Goal: Task Accomplishment & Management: Manage account settings

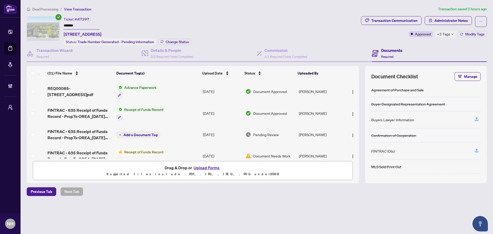
click at [49, 9] on span "Deal Processing" at bounding box center [45, 9] width 26 height 5
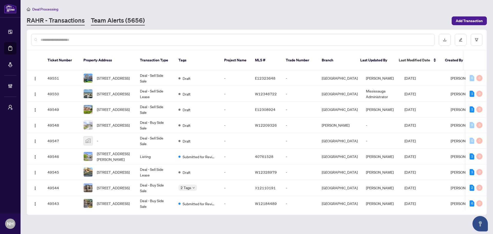
click at [124, 20] on link "Team Alerts (5656)" at bounding box center [118, 20] width 54 height 9
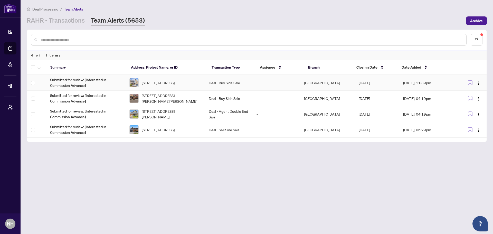
click at [225, 83] on td "Deal - Buy Side Sale" at bounding box center [228, 83] width 47 height 16
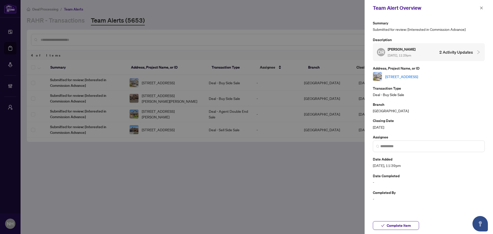
click at [418, 77] on link "[STREET_ADDRESS]" at bounding box center [401, 77] width 33 height 6
drag, startPoint x: 297, startPoint y: 187, endPoint x: 316, endPoint y: 166, distance: 28.5
click at [299, 182] on div at bounding box center [246, 117] width 493 height 234
drag, startPoint x: 482, startPoint y: 6, endPoint x: 470, endPoint y: 17, distance: 16.4
click at [482, 6] on icon "close" at bounding box center [481, 8] width 4 height 4
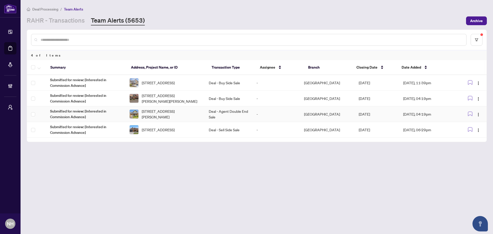
click at [197, 112] on span "[STREET_ADDRESS][PERSON_NAME]" at bounding box center [171, 113] width 59 height 11
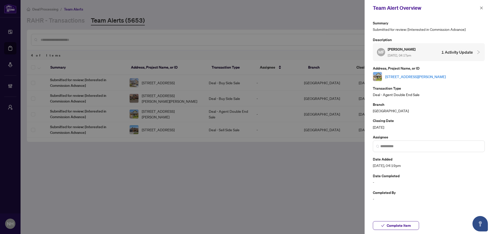
click at [446, 77] on link "[STREET_ADDRESS][PERSON_NAME]" at bounding box center [415, 77] width 61 height 6
click at [482, 9] on icon "close" at bounding box center [481, 8] width 4 height 4
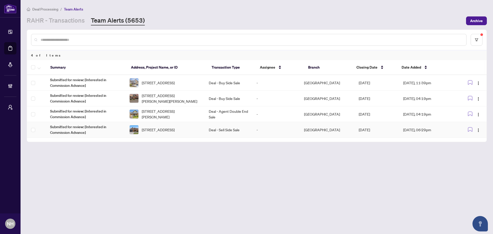
click at [158, 130] on span "[STREET_ADDRESS]" at bounding box center [158, 130] width 33 height 6
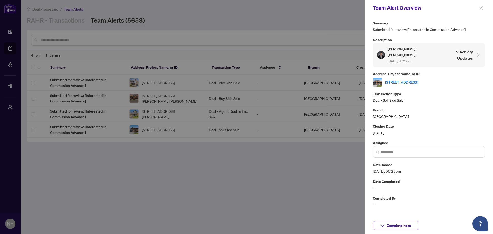
click at [408, 79] on link "[STREET_ADDRESS]" at bounding box center [401, 82] width 33 height 6
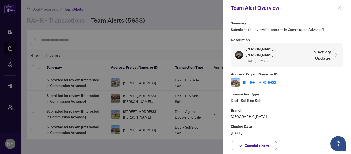
click at [339, 8] on icon "close" at bounding box center [339, 8] width 4 height 4
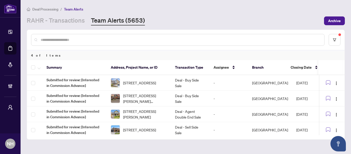
click at [67, 23] on link "RAHR - Transactions" at bounding box center [56, 20] width 58 height 9
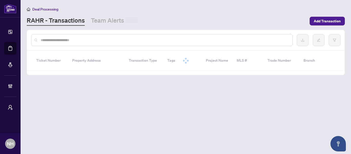
click at [89, 38] on input "text" at bounding box center [164, 40] width 247 height 6
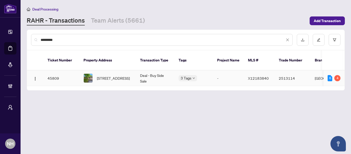
type input "*********"
click at [107, 75] on span "236 Concord Rd, London North, Ontario N6G 3H8, Canada" at bounding box center [113, 78] width 33 height 6
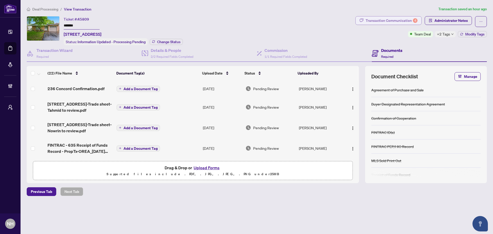
click at [390, 23] on div "Transaction Communication 4" at bounding box center [392, 20] width 52 height 8
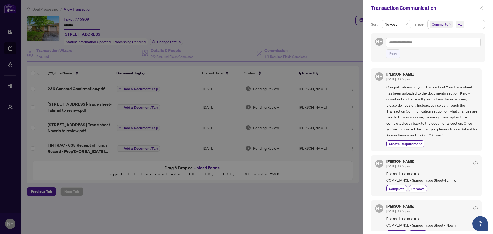
click at [449, 25] on icon "close" at bounding box center [450, 24] width 2 height 2
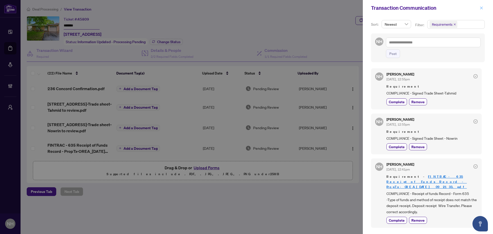
click at [480, 8] on icon "close" at bounding box center [481, 8] width 4 height 4
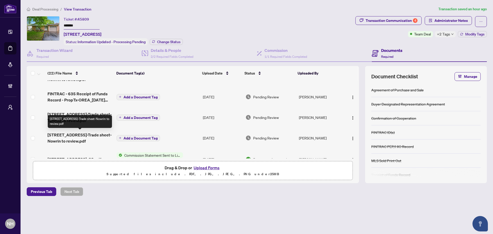
scroll to position [77, 0]
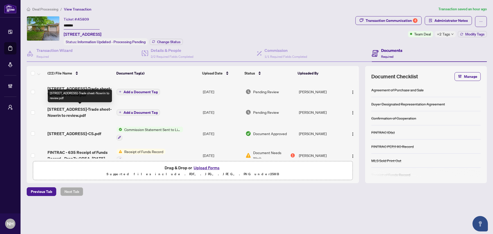
click at [74, 112] on span "236 Concord Rd-Trade sheet-Nowrin to review.pdf" at bounding box center [79, 112] width 65 height 12
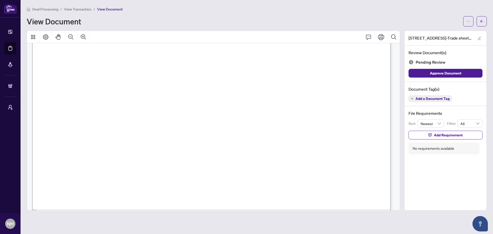
scroll to position [230, 0]
click at [480, 23] on icon "arrow-left" at bounding box center [482, 22] width 4 height 4
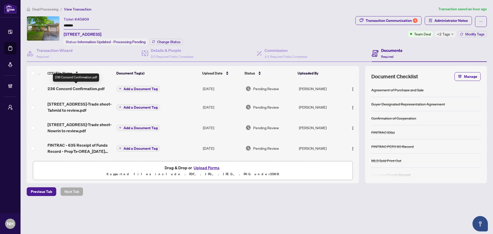
click at [56, 89] on span "236 Concord Confirmation.pdf" at bounding box center [75, 88] width 57 height 6
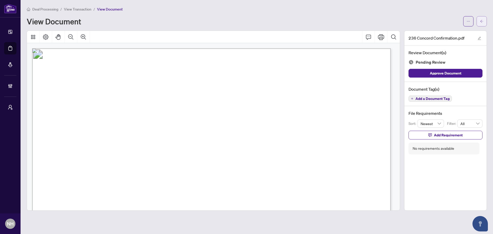
click at [481, 23] on icon "arrow-left" at bounding box center [482, 22] width 4 height 4
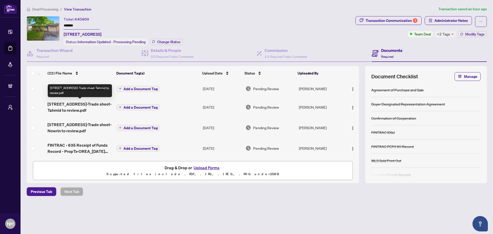
click at [78, 105] on span "236 Concord Rd-Trade sheet-Tahmid to review.pdf" at bounding box center [79, 107] width 65 height 12
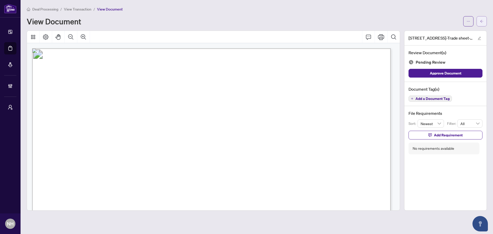
click at [482, 24] on span "button" at bounding box center [482, 21] width 4 height 8
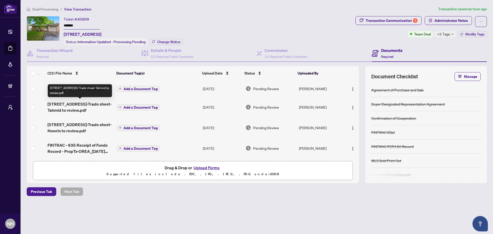
click at [82, 103] on span "236 Concord Rd-Trade sheet-Tahmid to review.pdf" at bounding box center [79, 107] width 65 height 12
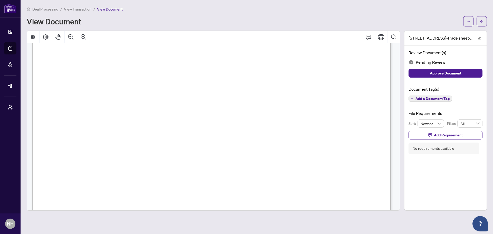
scroll to position [128, 0]
click at [484, 21] on button "button" at bounding box center [481, 21] width 10 height 10
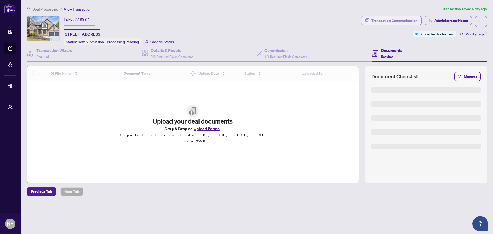
click at [396, 20] on div "Transaction Communication" at bounding box center [394, 20] width 46 height 8
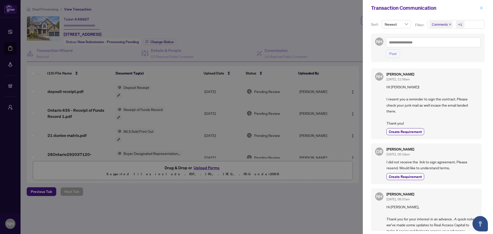
click at [480, 8] on icon "close" at bounding box center [481, 8] width 4 height 4
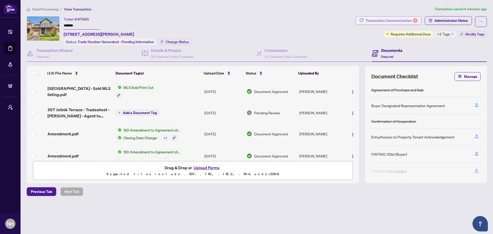
click at [375, 20] on div "Transaction Communication 5" at bounding box center [392, 20] width 52 height 8
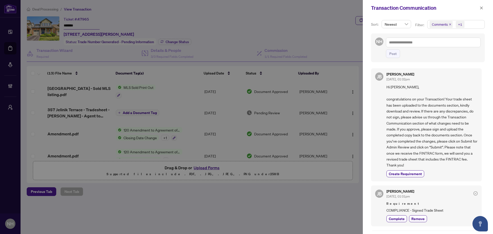
click at [449, 25] on icon "close" at bounding box center [450, 24] width 3 height 3
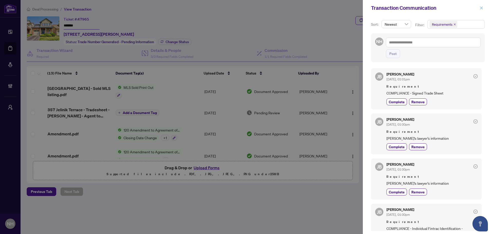
click at [484, 7] on button "button" at bounding box center [481, 8] width 7 height 6
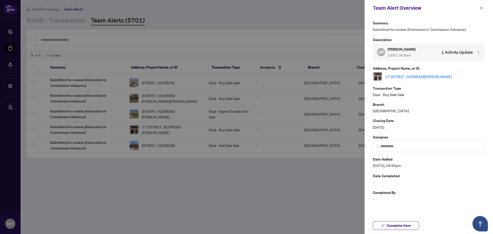
drag, startPoint x: 244, startPoint y: 191, endPoint x: 361, endPoint y: 92, distance: 154.1
click at [248, 188] on div at bounding box center [246, 117] width 493 height 234
click at [482, 8] on icon "close" at bounding box center [481, 8] width 4 height 4
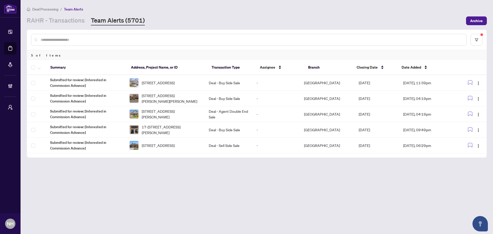
click at [182, 37] on input "text" at bounding box center [251, 40] width 421 height 6
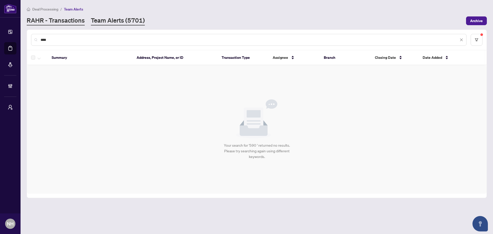
type input "***"
click at [40, 20] on link "RAHR - Transactions" at bounding box center [56, 20] width 58 height 9
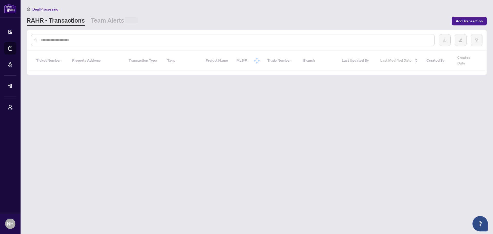
click at [84, 37] on input "text" at bounding box center [236, 40] width 390 height 6
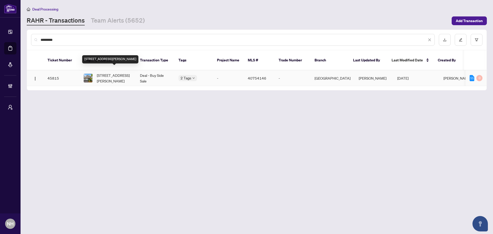
type input "*********"
click at [111, 73] on span "[STREET_ADDRESS][PERSON_NAME]" at bounding box center [114, 77] width 35 height 11
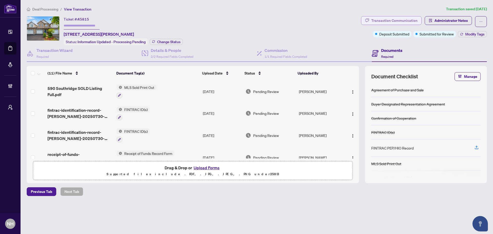
click at [374, 23] on div "Transaction Communication" at bounding box center [394, 20] width 46 height 8
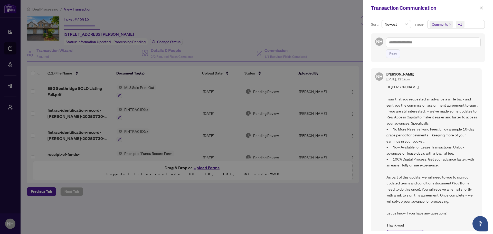
click at [449, 24] on icon "close" at bounding box center [450, 24] width 3 height 3
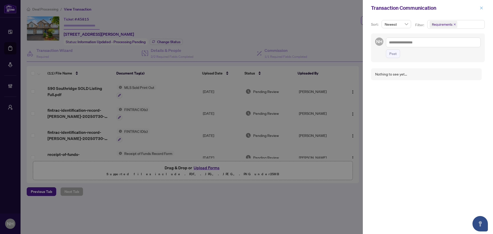
click at [483, 8] on button "button" at bounding box center [481, 8] width 7 height 6
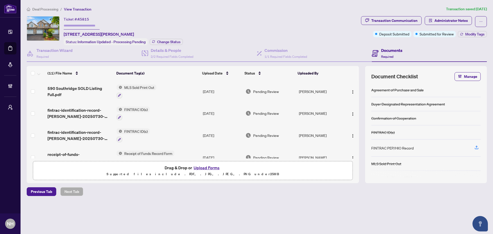
click at [52, 10] on span "Deal Processing" at bounding box center [45, 9] width 26 height 5
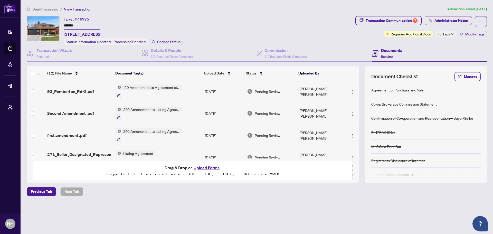
click at [391, 52] on h4 "Documents" at bounding box center [391, 50] width 21 height 6
click at [331, 53] on div "Commission 2/2 Required Fields Completed" at bounding box center [314, 53] width 115 height 17
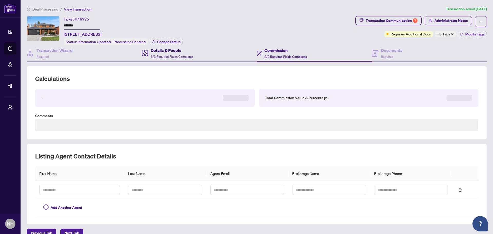
click at [186, 56] on span "3/3 Required Fields Completed" at bounding box center [172, 57] width 43 height 4
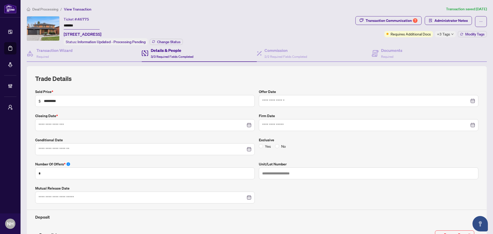
type input "**********"
click at [81, 57] on div "Transaction Wizard Required" at bounding box center [84, 53] width 115 height 17
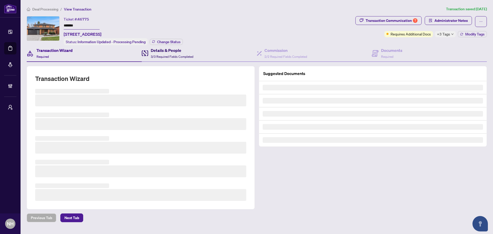
click at [147, 55] on icon at bounding box center [147, 53] width 2 height 6
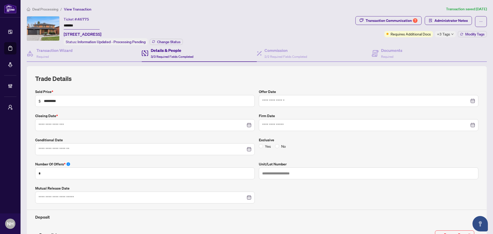
type input "**********"
drag, startPoint x: 59, startPoint y: 59, endPoint x: 59, endPoint y: 55, distance: 3.6
click at [59, 58] on div "Transaction Wizard Required" at bounding box center [54, 53] width 36 height 12
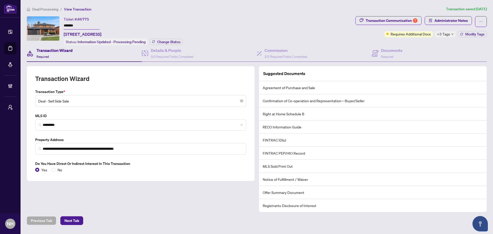
click at [45, 11] on span "Deal Processing" at bounding box center [45, 9] width 26 height 5
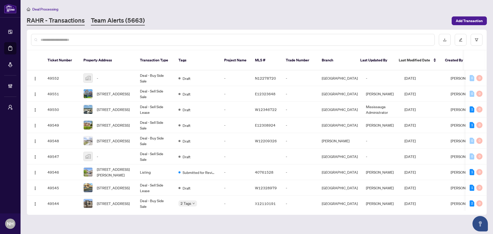
click at [116, 17] on link "Team Alerts (5663)" at bounding box center [118, 20] width 54 height 9
